Goal: Check status: Check status

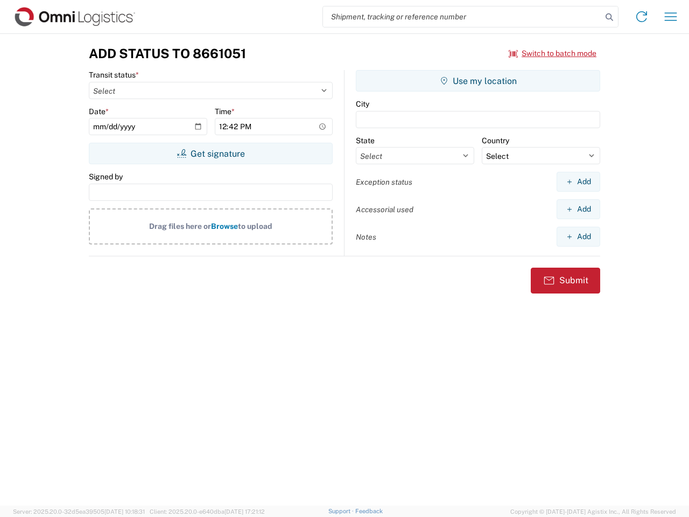
click at [462, 17] on input "search" at bounding box center [462, 16] width 279 height 20
click at [609, 17] on icon at bounding box center [609, 17] width 15 height 15
click at [642, 17] on icon at bounding box center [641, 16] width 17 height 17
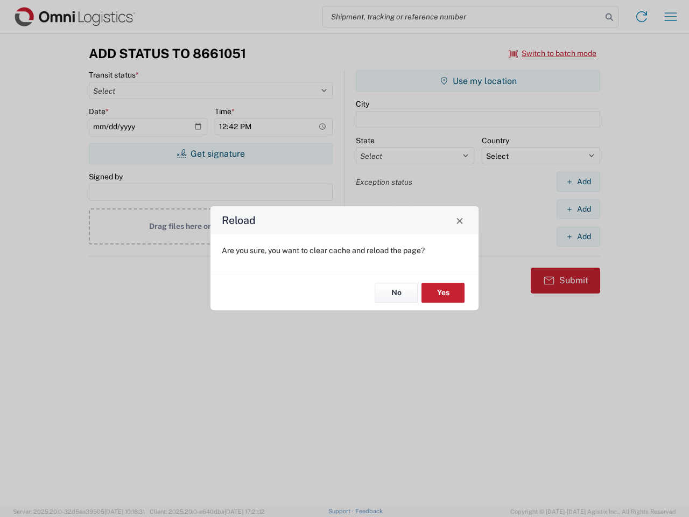
click at [671, 17] on div "Reload Are you sure, you want to clear cache and reload the page? No Yes" at bounding box center [344, 258] width 689 height 517
click at [553, 53] on div "Reload Are you sure, you want to clear cache and reload the page? No Yes" at bounding box center [344, 258] width 689 height 517
click at [210, 153] on div "Reload Are you sure, you want to clear cache and reload the page? No Yes" at bounding box center [344, 258] width 689 height 517
click at [478, 81] on div "Reload Are you sure, you want to clear cache and reload the page? No Yes" at bounding box center [344, 258] width 689 height 517
click at [578, 181] on div "Reload Are you sure, you want to clear cache and reload the page? No Yes" at bounding box center [344, 258] width 689 height 517
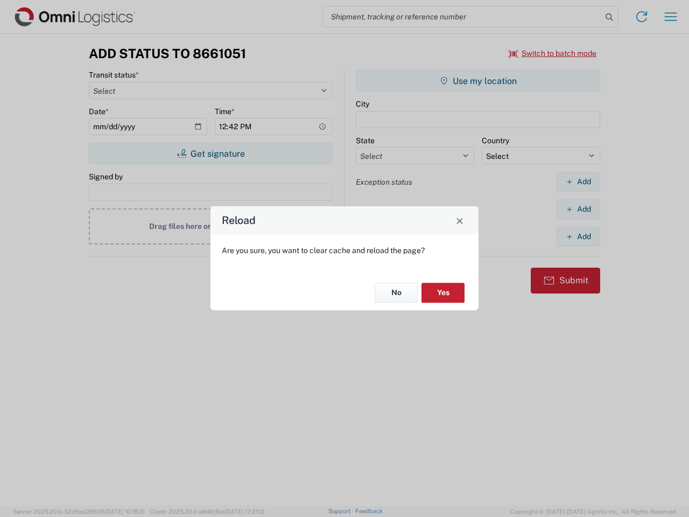
click at [578, 209] on div "Reload Are you sure, you want to clear cache and reload the page? No Yes" at bounding box center [344, 258] width 689 height 517
click at [578, 236] on div "Reload Are you sure, you want to clear cache and reload the page? No Yes" at bounding box center [344, 258] width 689 height 517
